Goal: Communication & Community: Answer question/provide support

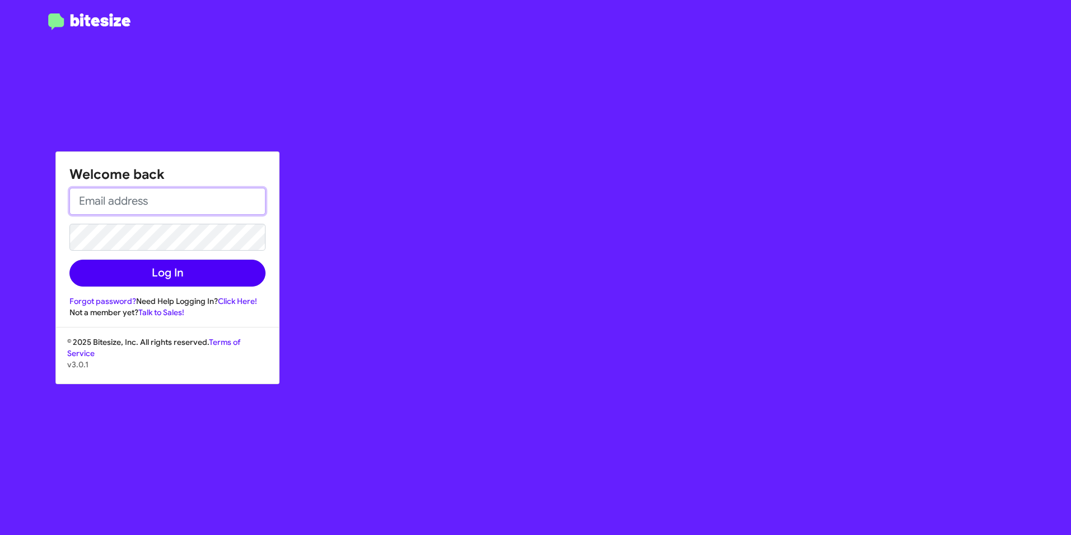
type input "[EMAIL_ADDRESS][DOMAIN_NAME]"
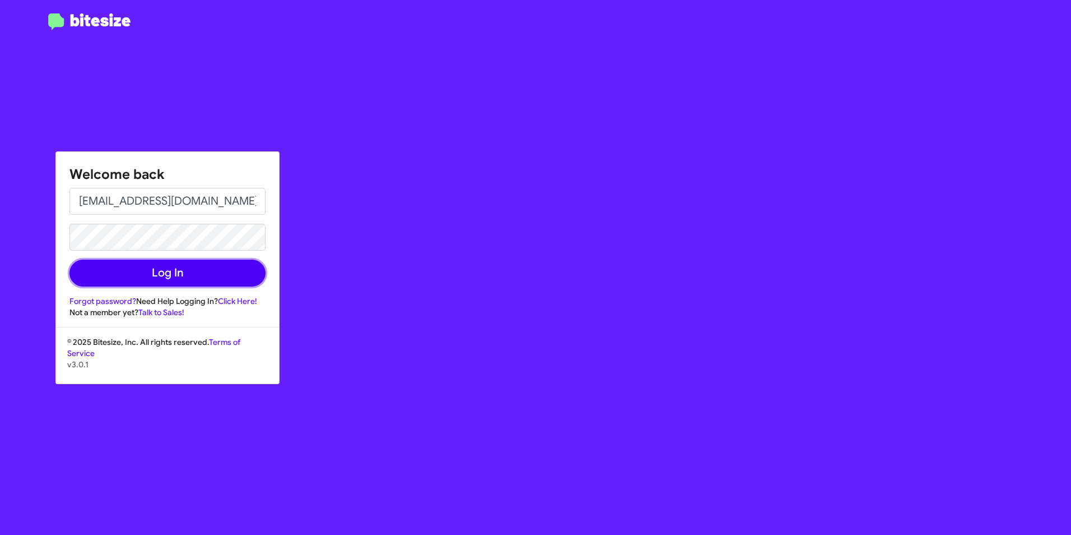
click at [138, 276] on button "Log In" at bounding box center [167, 272] width 196 height 27
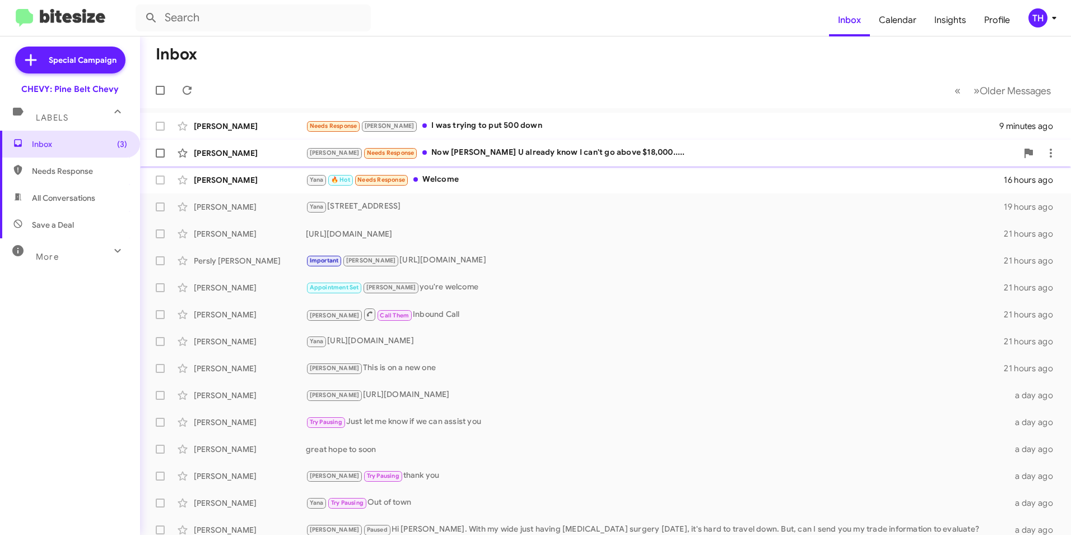
click at [528, 152] on div "[PERSON_NAME] Needs Response Now [PERSON_NAME] U already know I can't go above …" at bounding box center [662, 152] width 712 height 13
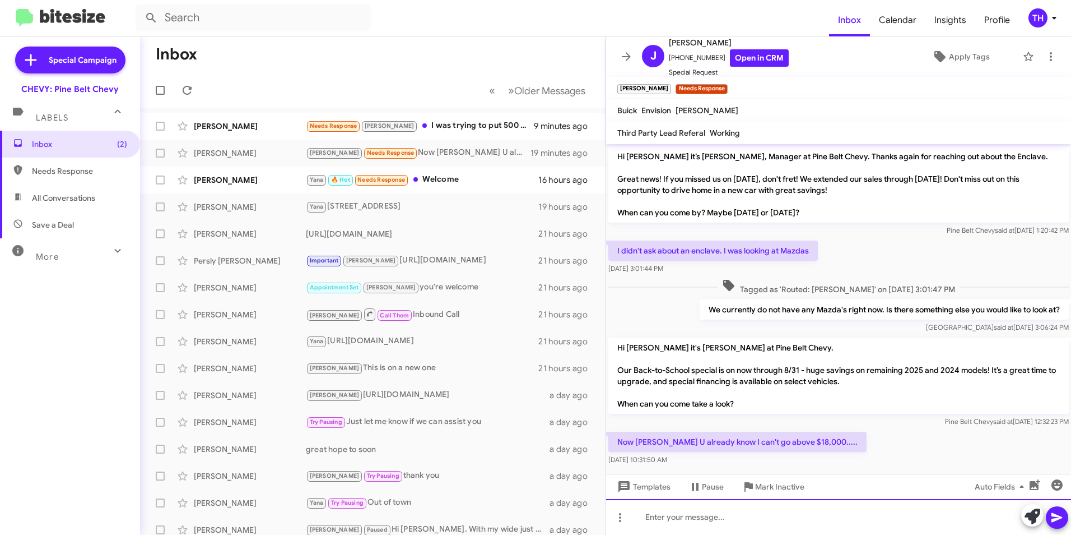
click at [675, 522] on div at bounding box center [838, 517] width 465 height 36
click at [766, 489] on span "Mark Inactive" at bounding box center [779, 486] width 49 height 20
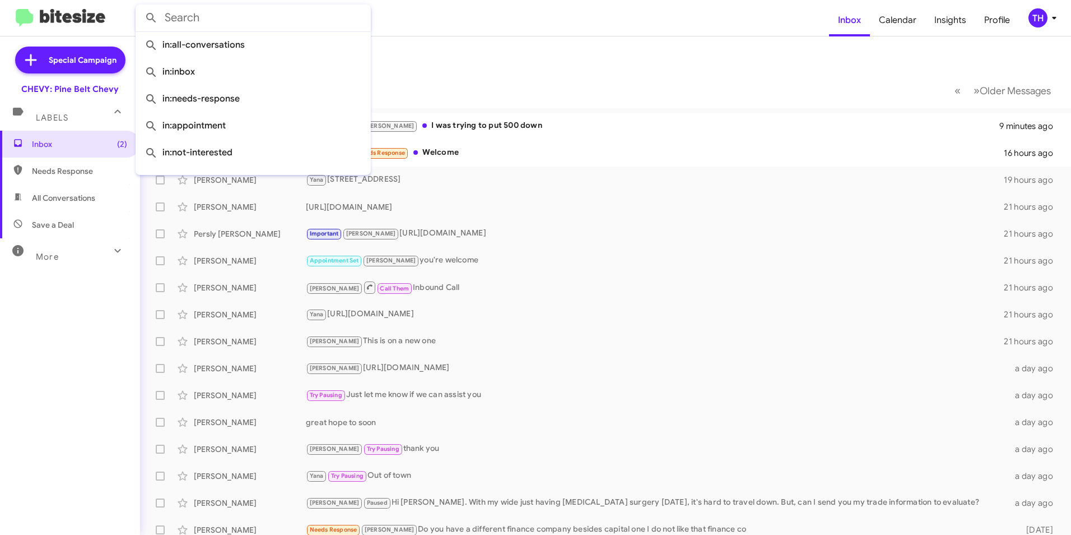
click at [170, 11] on input "text" at bounding box center [253, 17] width 235 height 27
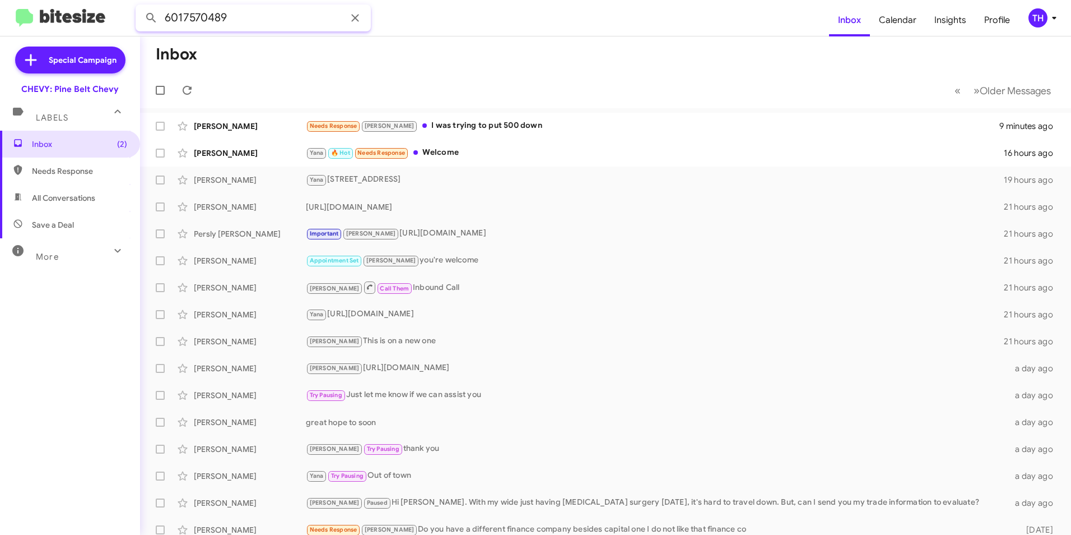
type input "6017570489"
click at [140, 7] on button at bounding box center [151, 18] width 22 height 22
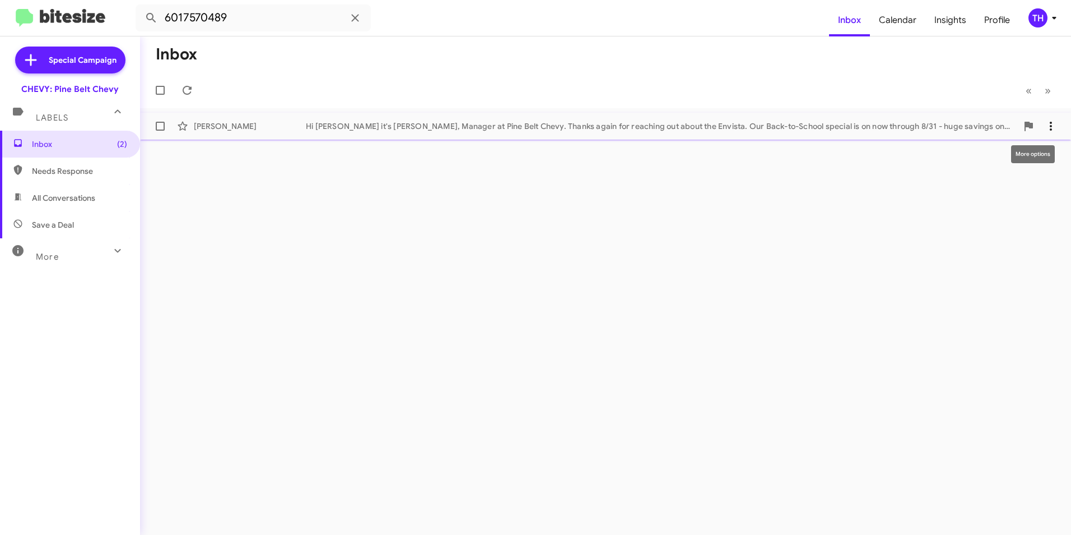
click at [1055, 125] on icon at bounding box center [1050, 125] width 13 height 13
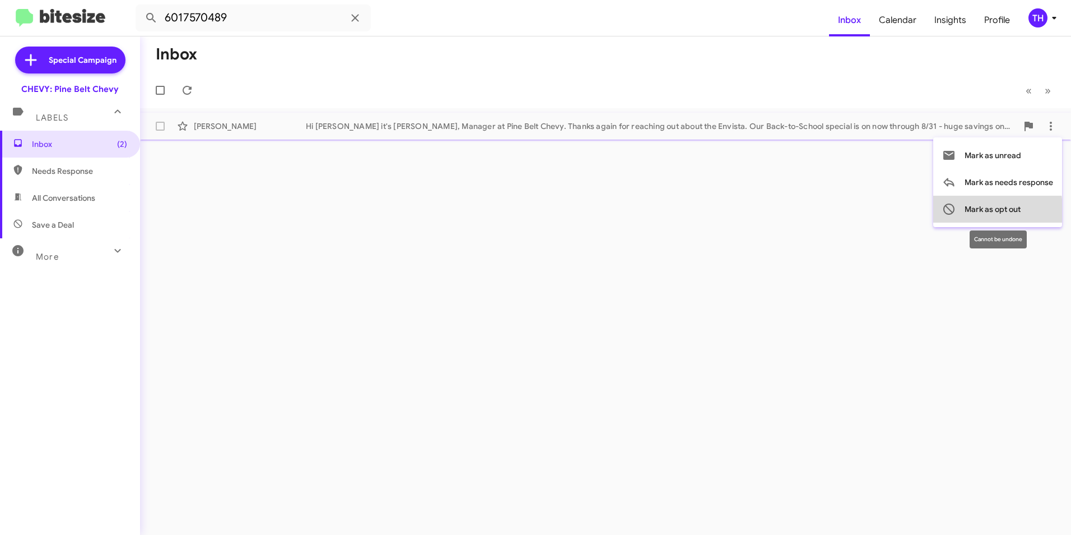
click at [983, 212] on span "Mark as opt out" at bounding box center [993, 209] width 56 height 27
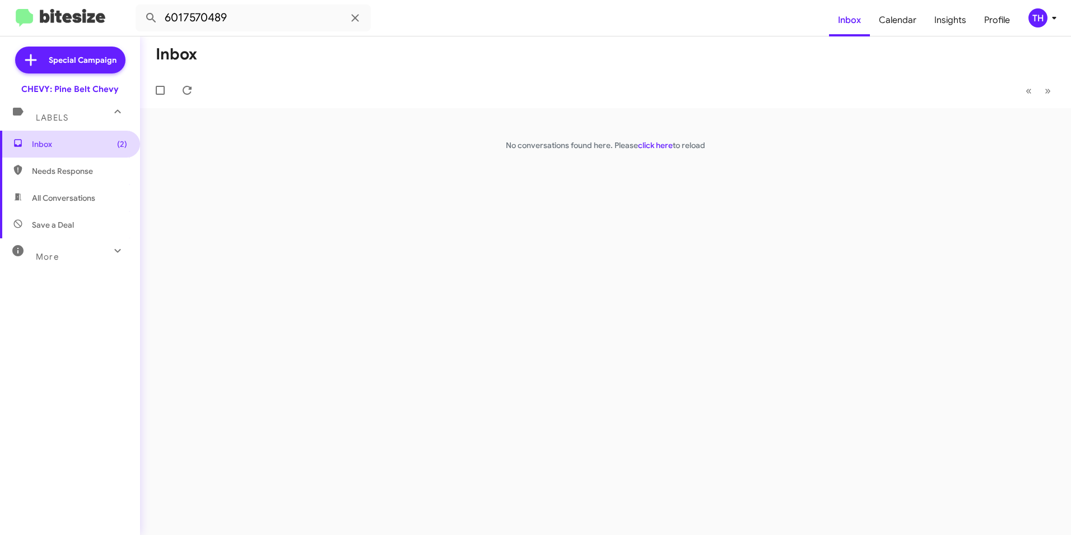
click at [82, 146] on span "Inbox (2)" at bounding box center [79, 143] width 95 height 11
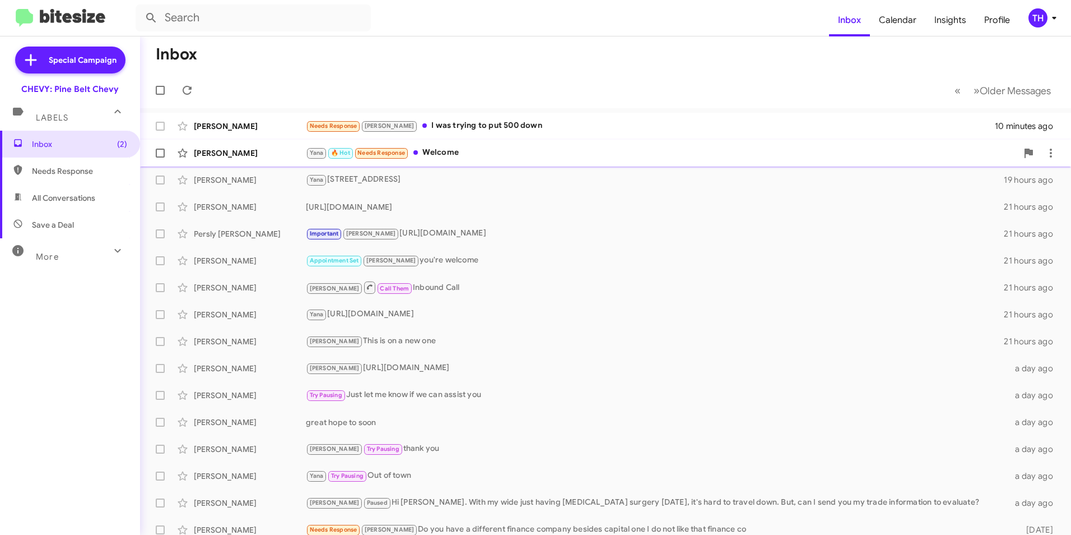
click at [258, 157] on div "[PERSON_NAME]" at bounding box center [250, 152] width 112 height 11
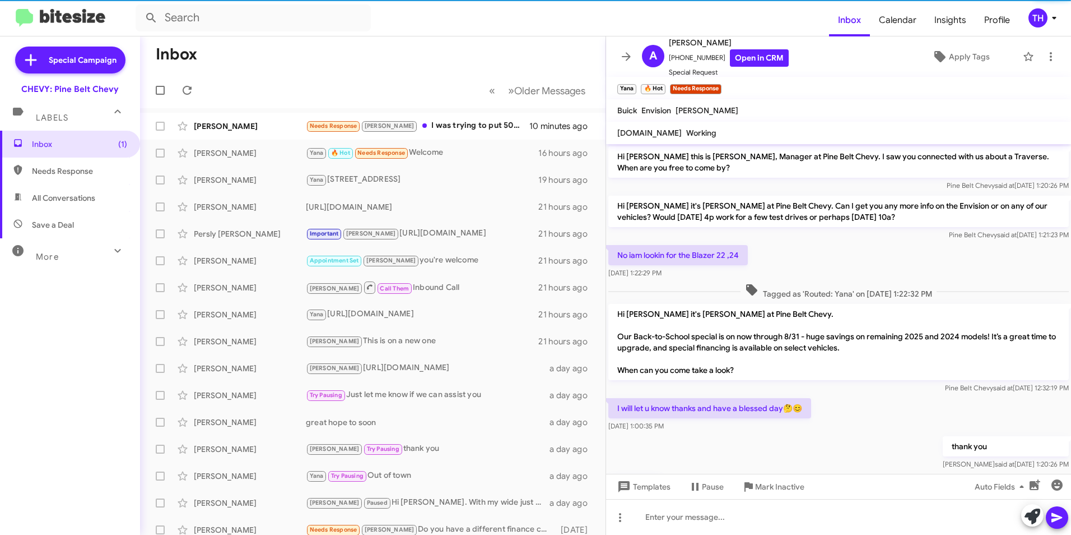
scroll to position [36, 0]
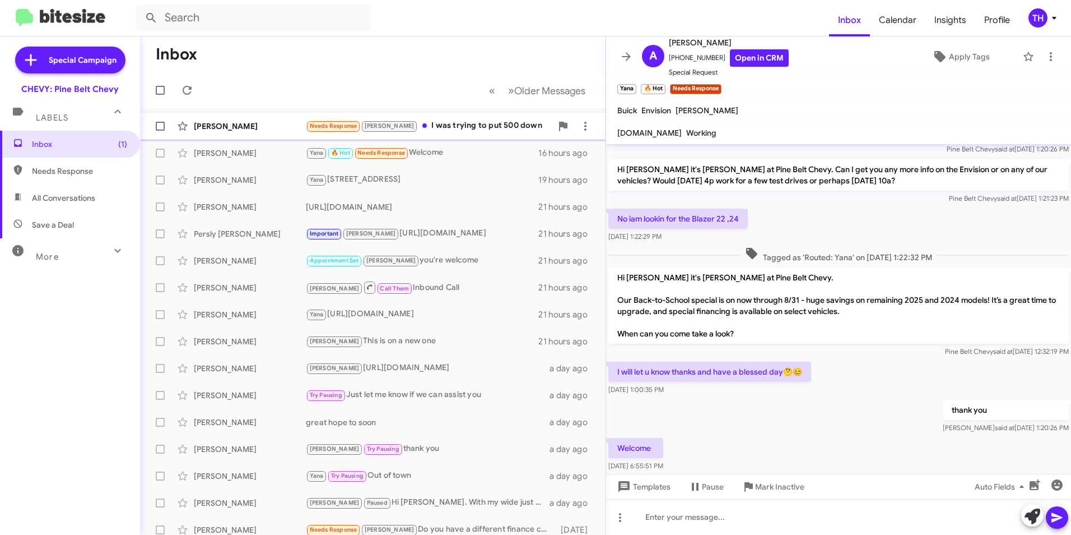
click at [447, 120] on div "Needs Response [PERSON_NAME] I was trying to put 500 down" at bounding box center [429, 125] width 246 height 13
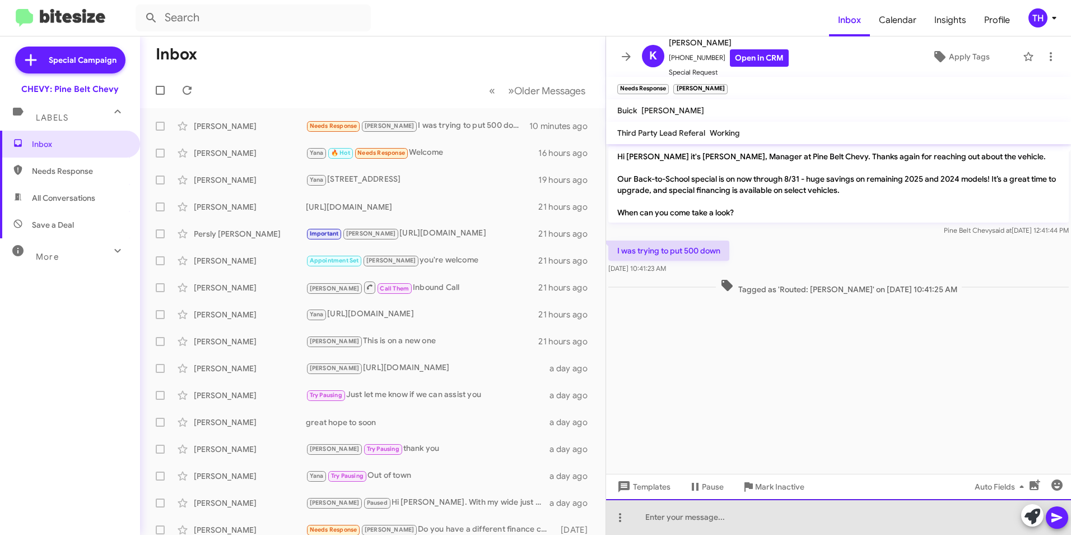
click at [654, 515] on div at bounding box center [838, 517] width 465 height 36
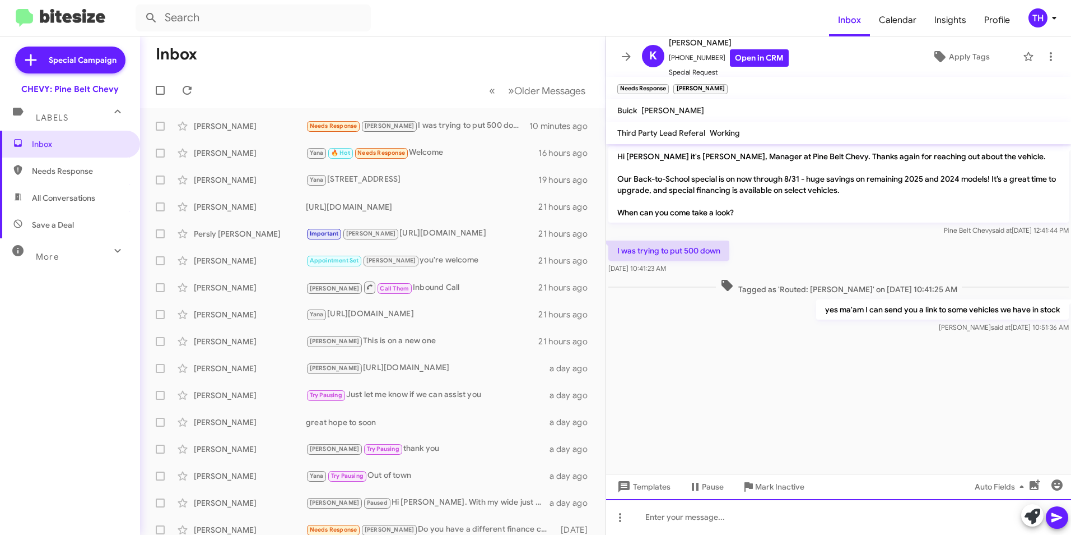
click at [668, 521] on div at bounding box center [838, 517] width 465 height 36
click at [1056, 521] on icon at bounding box center [1057, 516] width 13 height 13
